Goal: Book appointment/travel/reservation

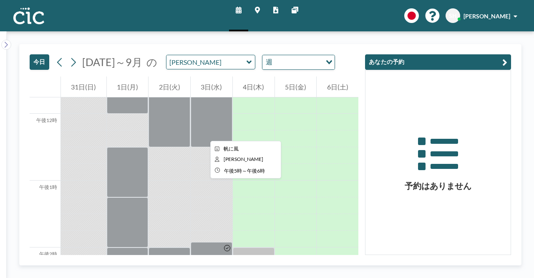
scroll to position [777, 0]
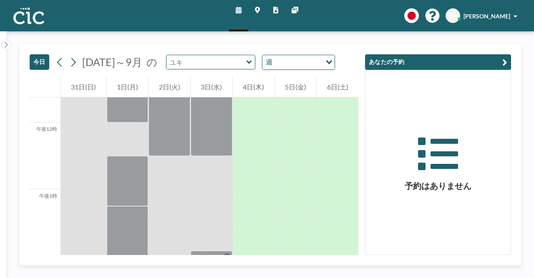
click at [219, 61] on input "text" at bounding box center [207, 62] width 80 height 14
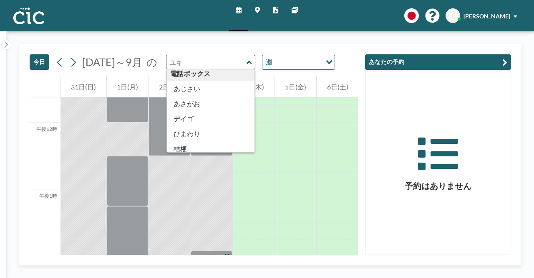
scroll to position [209, 0]
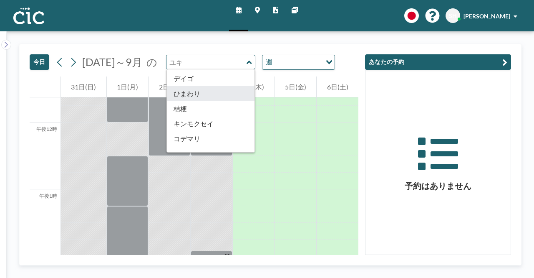
type input "Himawari"
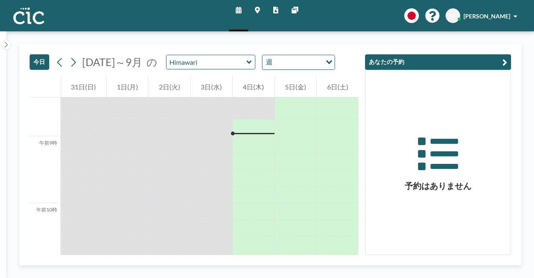
scroll to position [568, 0]
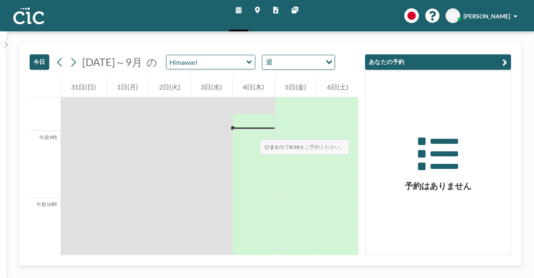
click at [252, 131] on div at bounding box center [254, 139] width 42 height 17
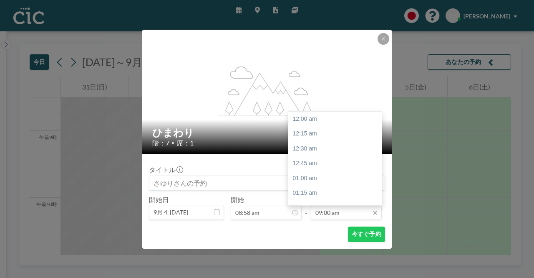
scroll to position [535, 0]
click at [369, 213] on input "09:00 am" at bounding box center [346, 212] width 71 height 14
click at [313, 181] on div "午前10時" at bounding box center [338, 178] width 98 height 15
type input "10:00 am"
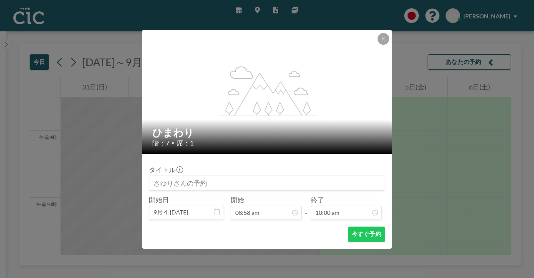
scroll to position [595, 0]
click at [365, 238] on button "今すぐ予約" at bounding box center [366, 233] width 37 height 15
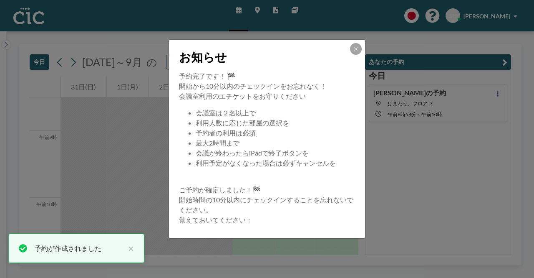
click at [354, 55] on div "お知らせ" at bounding box center [267, 55] width 196 height 31
click at [356, 51] on icon at bounding box center [356, 48] width 5 height 5
